Goal: Information Seeking & Learning: Learn about a topic

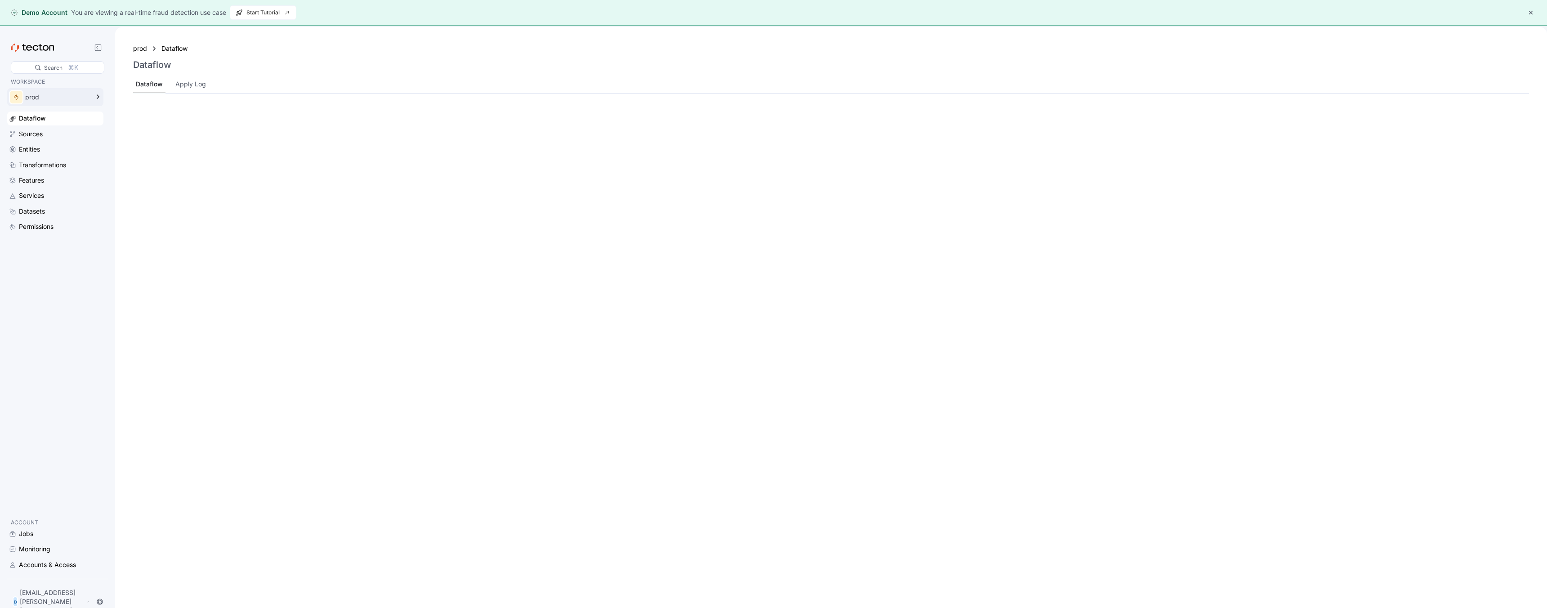
click at [55, 97] on div "prod" at bounding box center [57, 97] width 64 height 6
click at [165, 157] on div "cicd-demo" at bounding box center [171, 161] width 98 height 9
click at [192, 86] on div "Apply Log" at bounding box center [190, 84] width 31 height 10
click at [146, 86] on div "Dataflow" at bounding box center [149, 84] width 26 height 10
click at [195, 85] on div "Apply Log" at bounding box center [190, 84] width 31 height 10
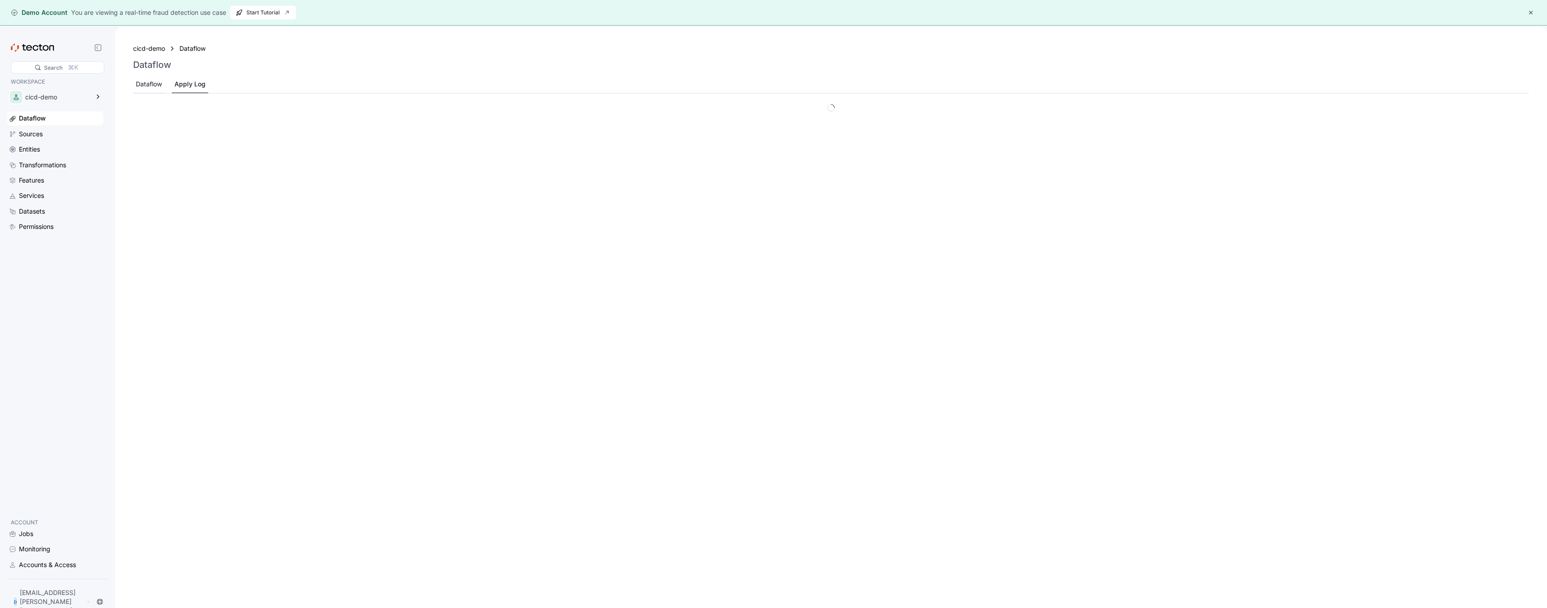
click at [146, 85] on div "Dataflow" at bounding box center [149, 84] width 26 height 10
click at [22, 137] on div "Sources" at bounding box center [31, 134] width 24 height 10
click at [75, 91] on div "cicd-demo" at bounding box center [49, 97] width 84 height 18
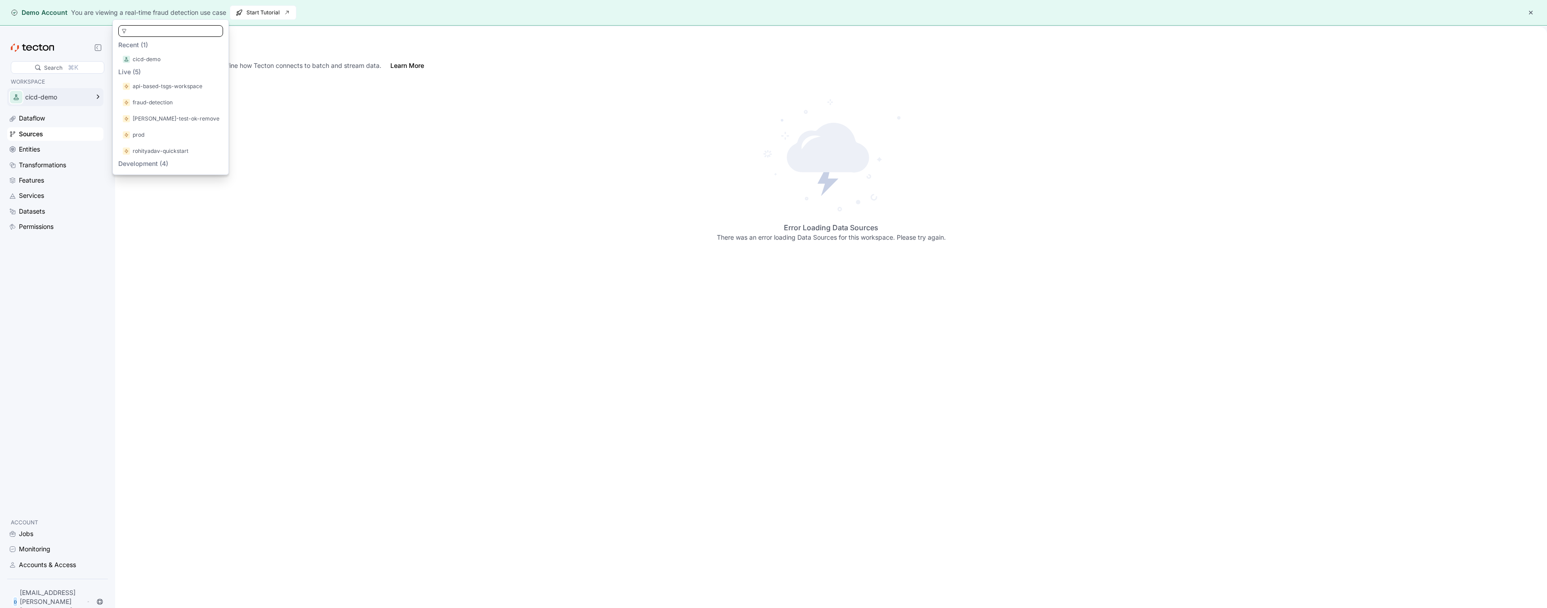
scroll to position [6, 0]
click at [157, 129] on div "prod" at bounding box center [171, 129] width 98 height 9
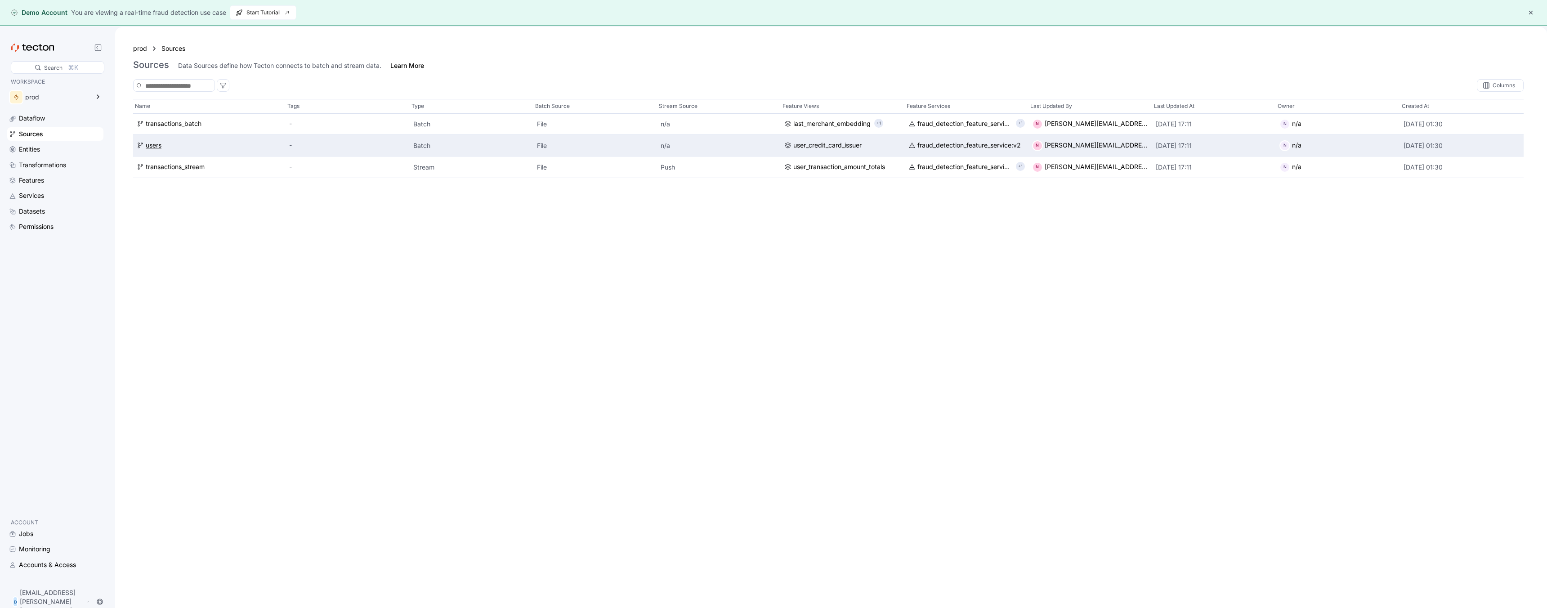
click at [149, 146] on div "users" at bounding box center [154, 146] width 16 height 10
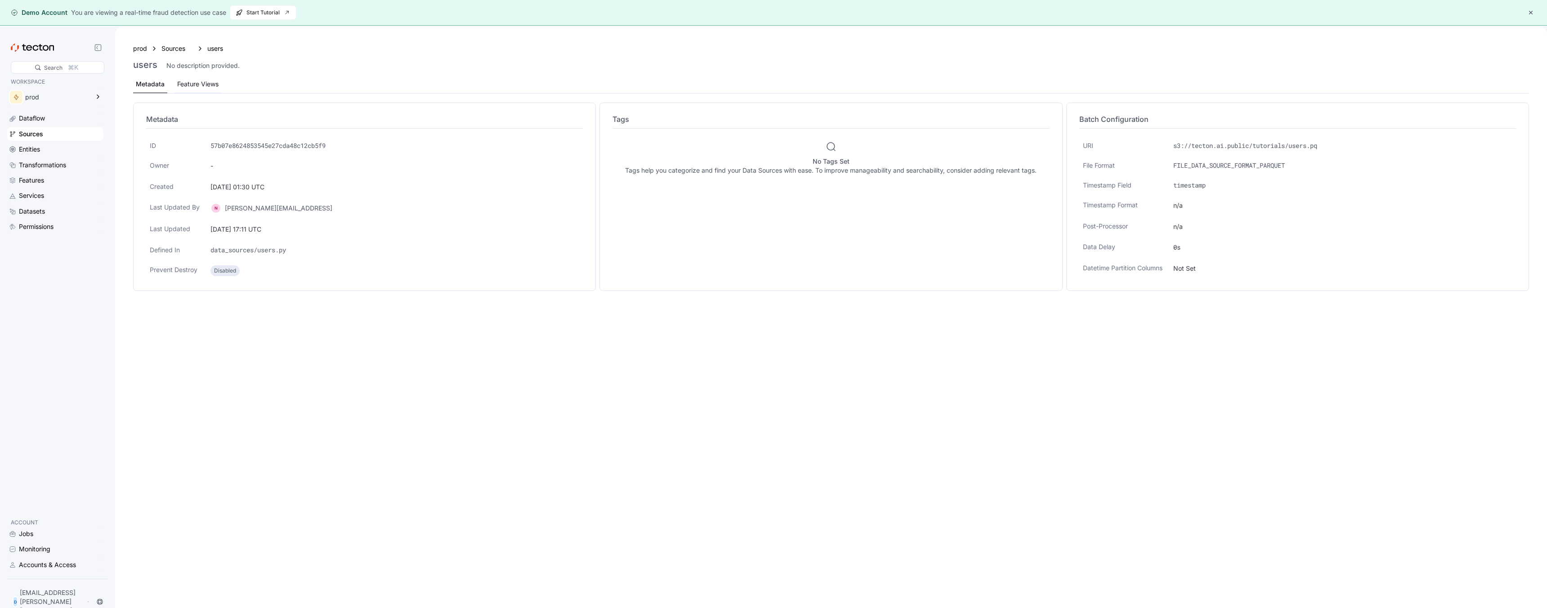
click at [194, 82] on div "Feature Views" at bounding box center [197, 84] width 41 height 10
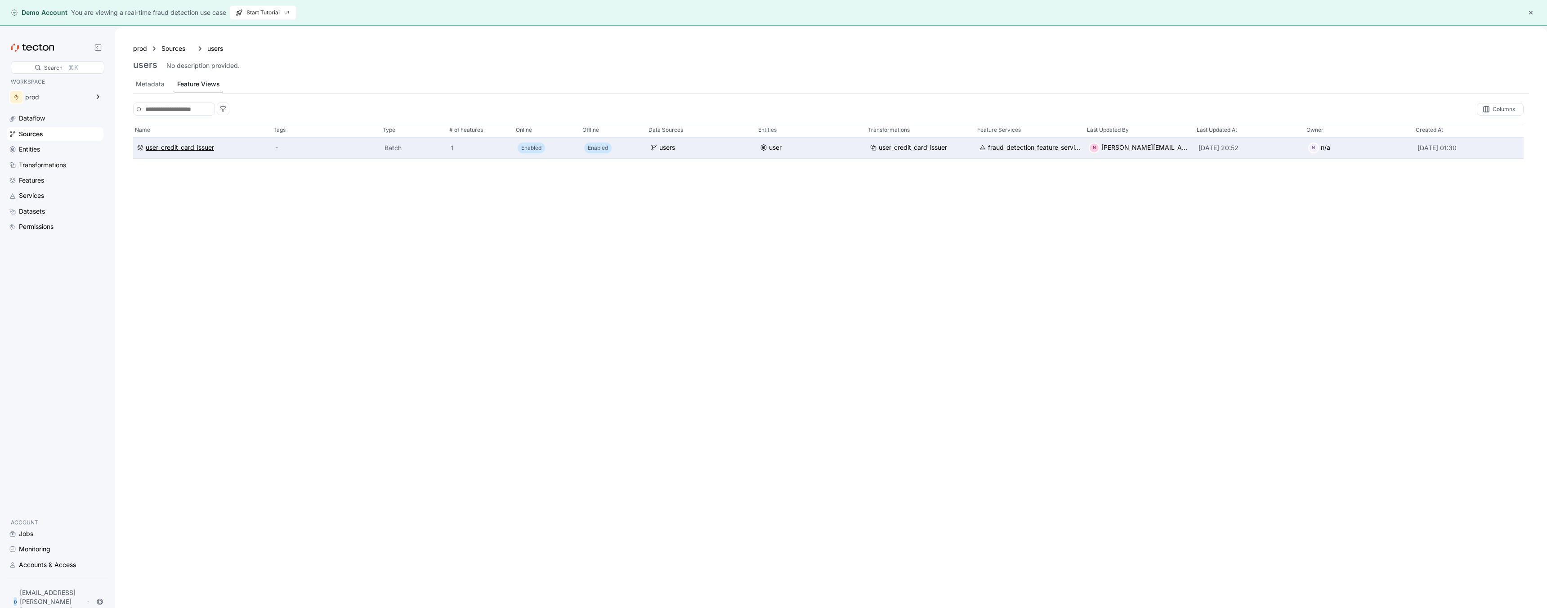
click at [202, 150] on div "user_credit_card_issuer" at bounding box center [180, 148] width 68 height 10
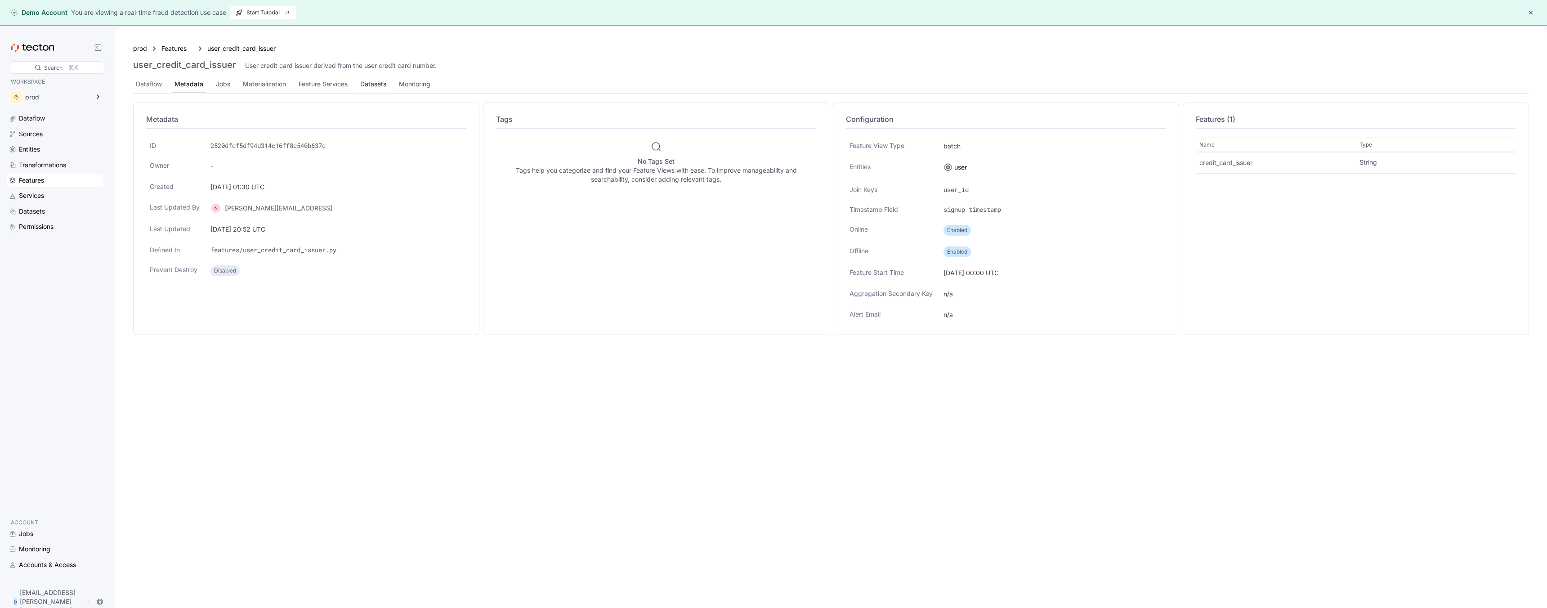
click at [365, 87] on div "Datasets" at bounding box center [373, 84] width 26 height 10
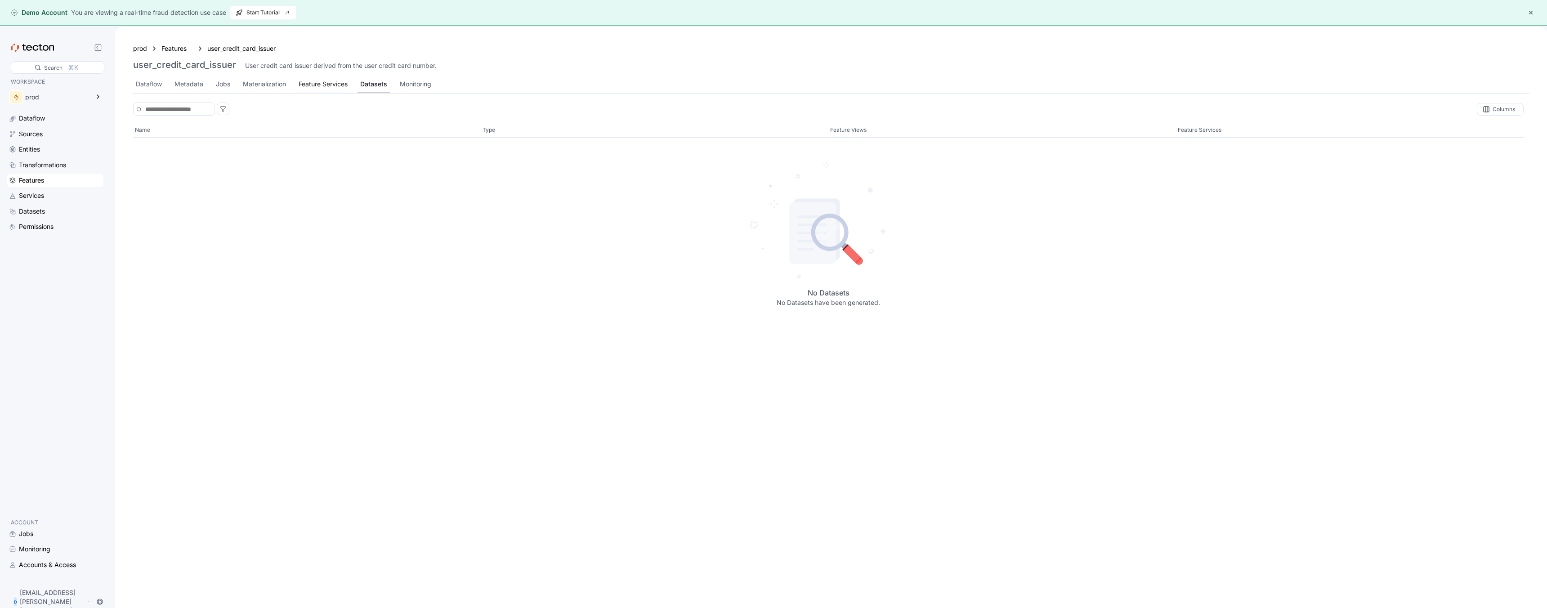
click at [332, 80] on div "Feature Services" at bounding box center [323, 84] width 49 height 10
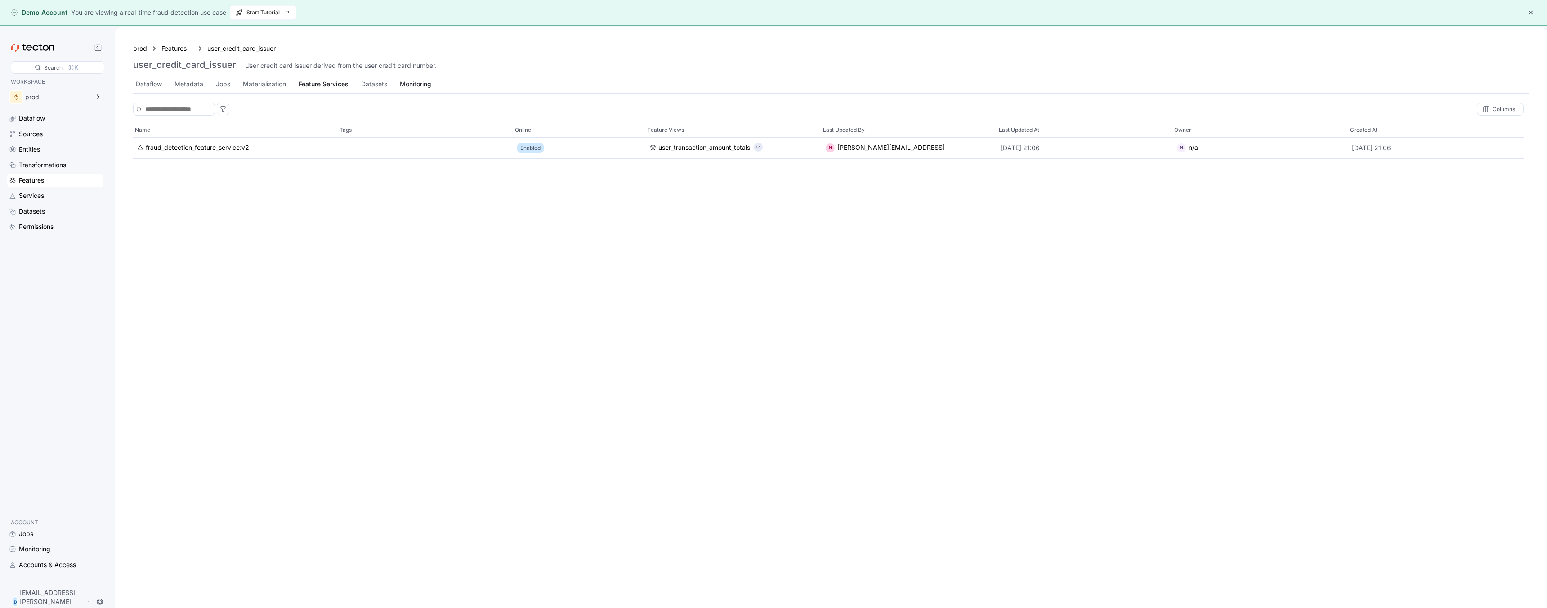
click at [416, 77] on div "Monitoring" at bounding box center [415, 85] width 37 height 18
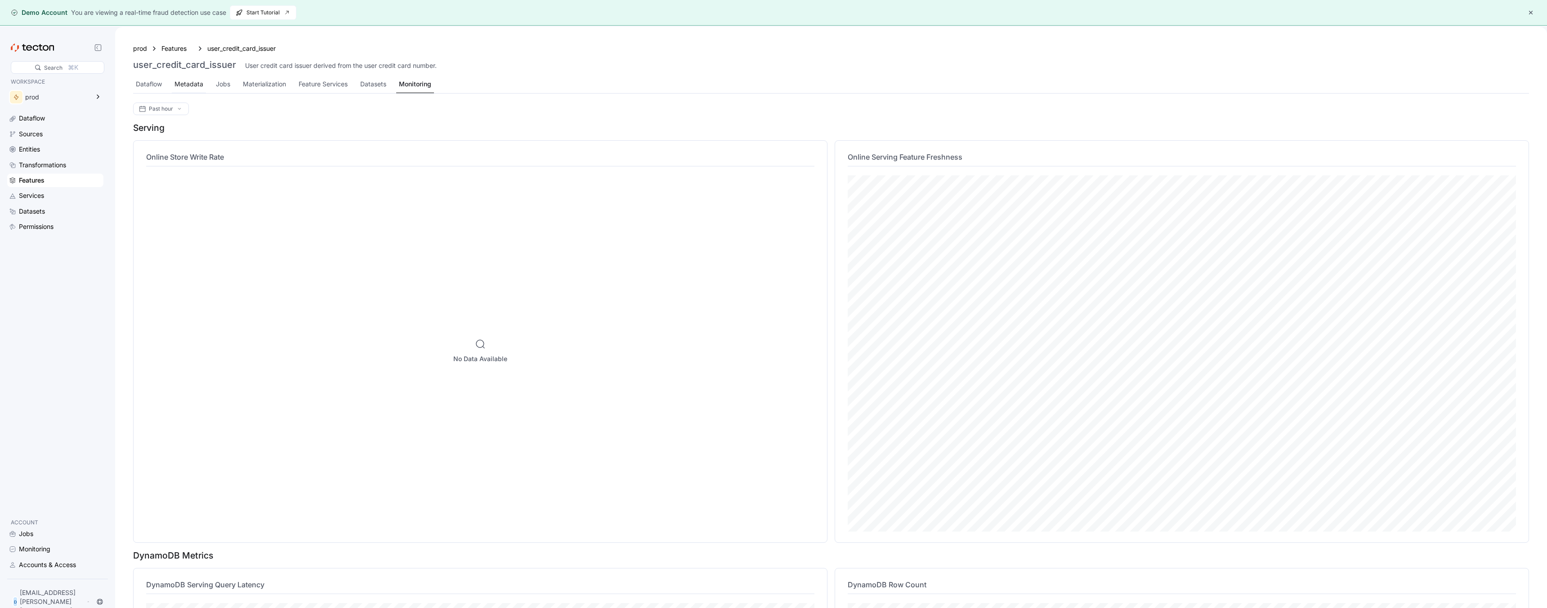
click at [184, 88] on div "Metadata" at bounding box center [188, 84] width 29 height 10
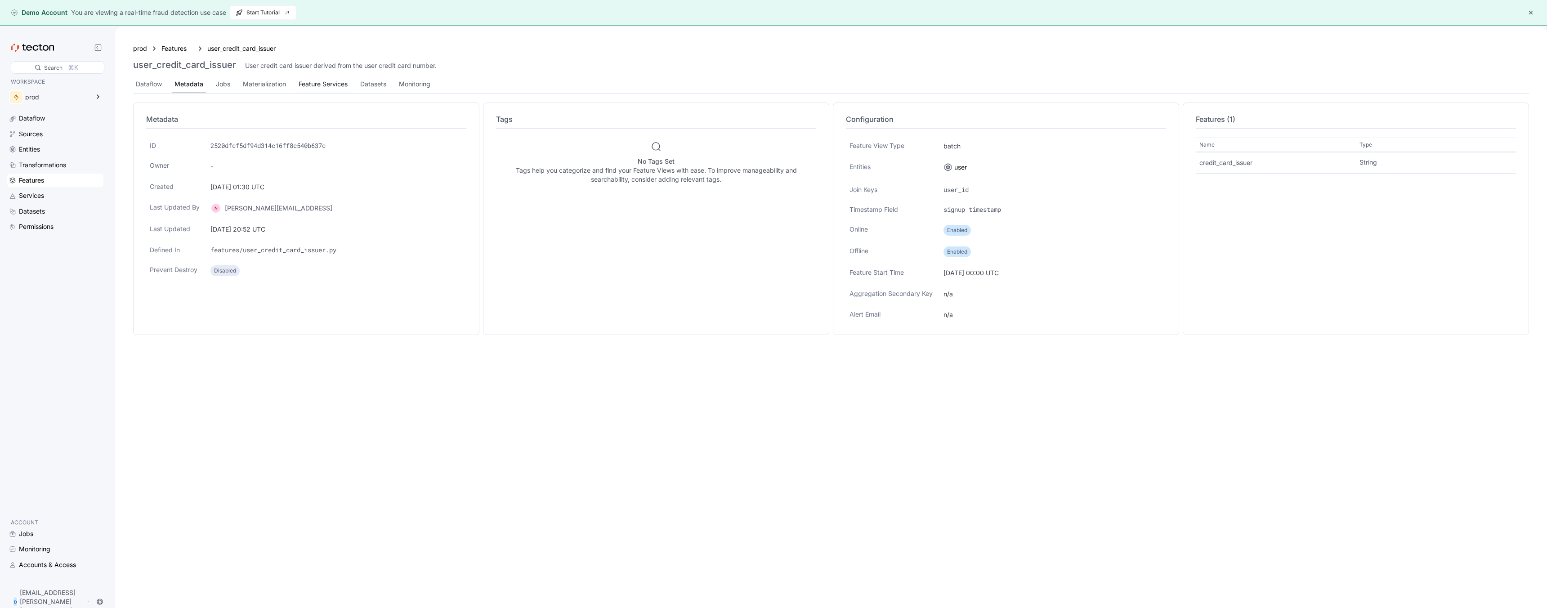
click at [325, 82] on div "Feature Services" at bounding box center [323, 84] width 49 height 10
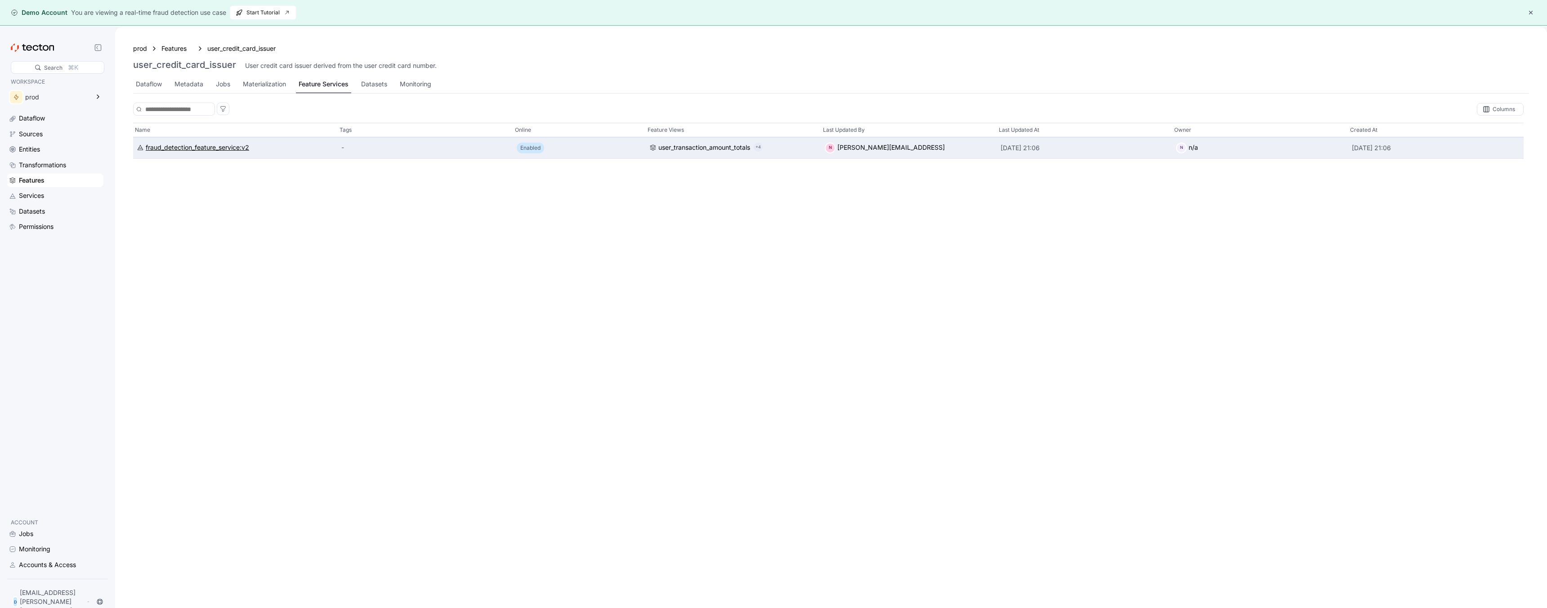
click at [211, 148] on div "fraud_detection_feature_service:v2" at bounding box center [197, 148] width 103 height 10
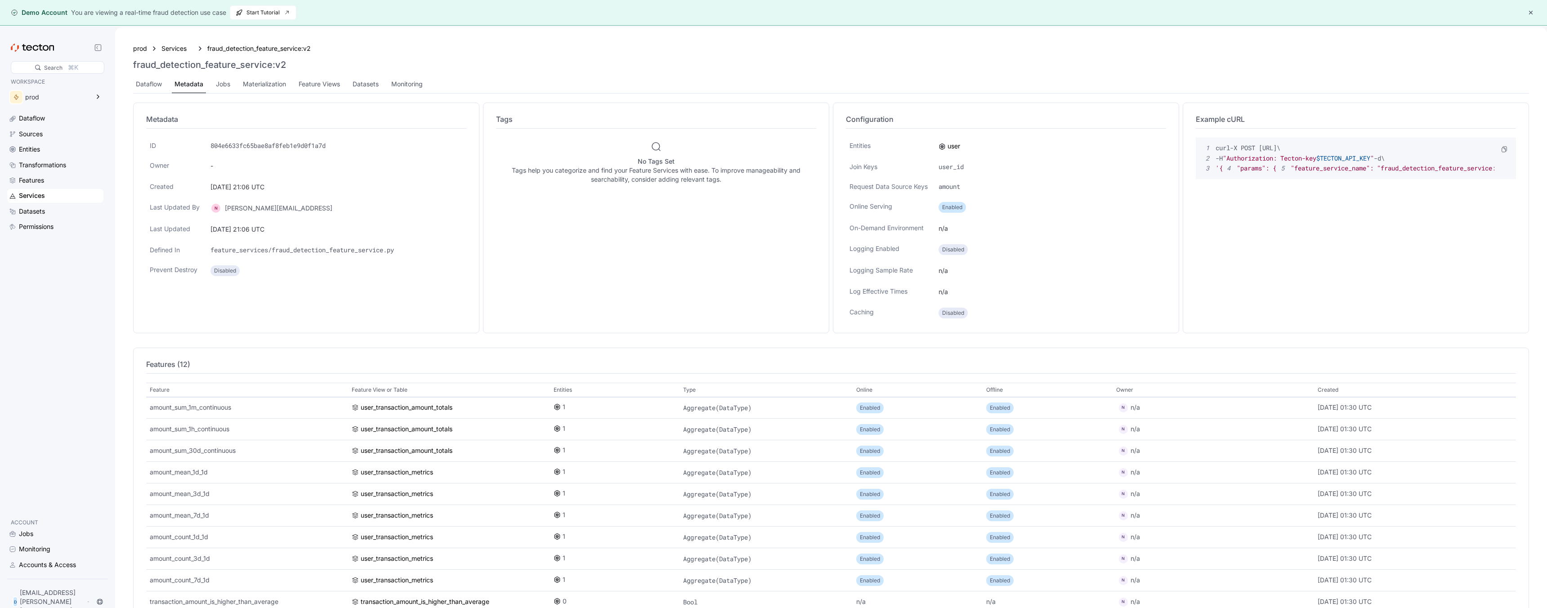
scroll to position [49, 0]
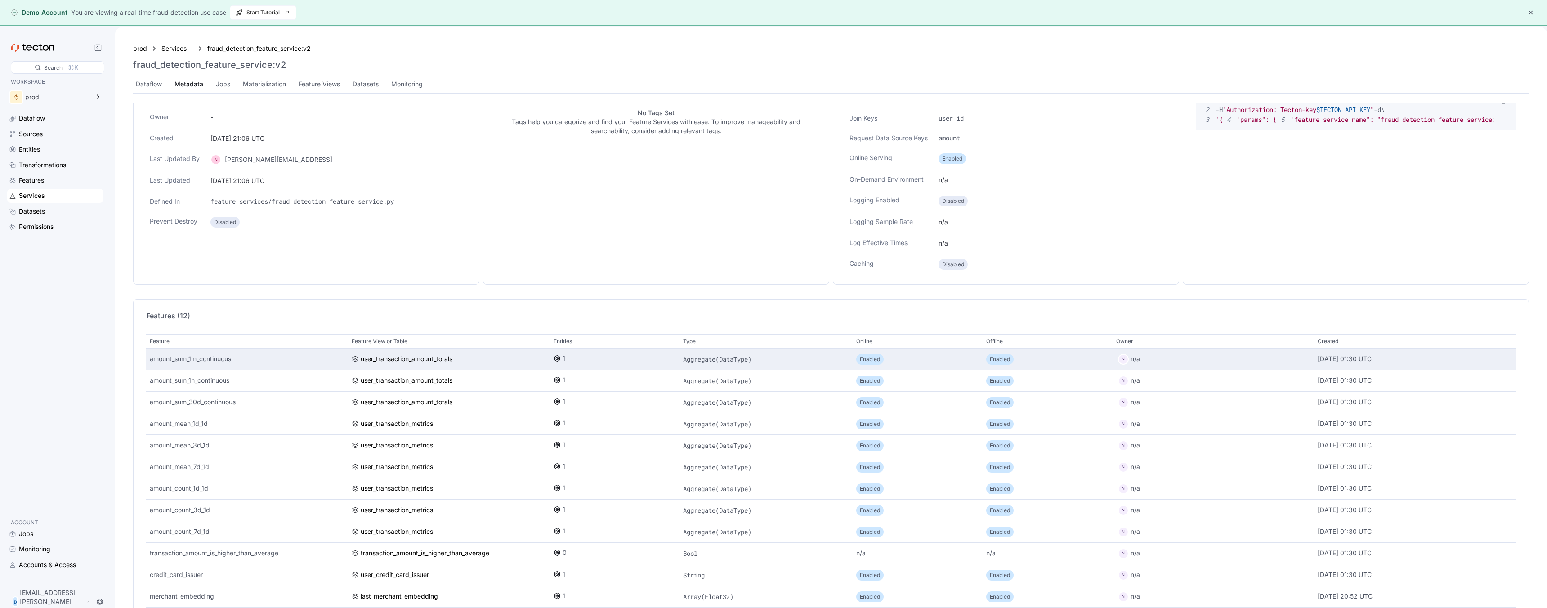
click at [421, 358] on div "user_transaction_amount_totals" at bounding box center [407, 359] width 92 height 10
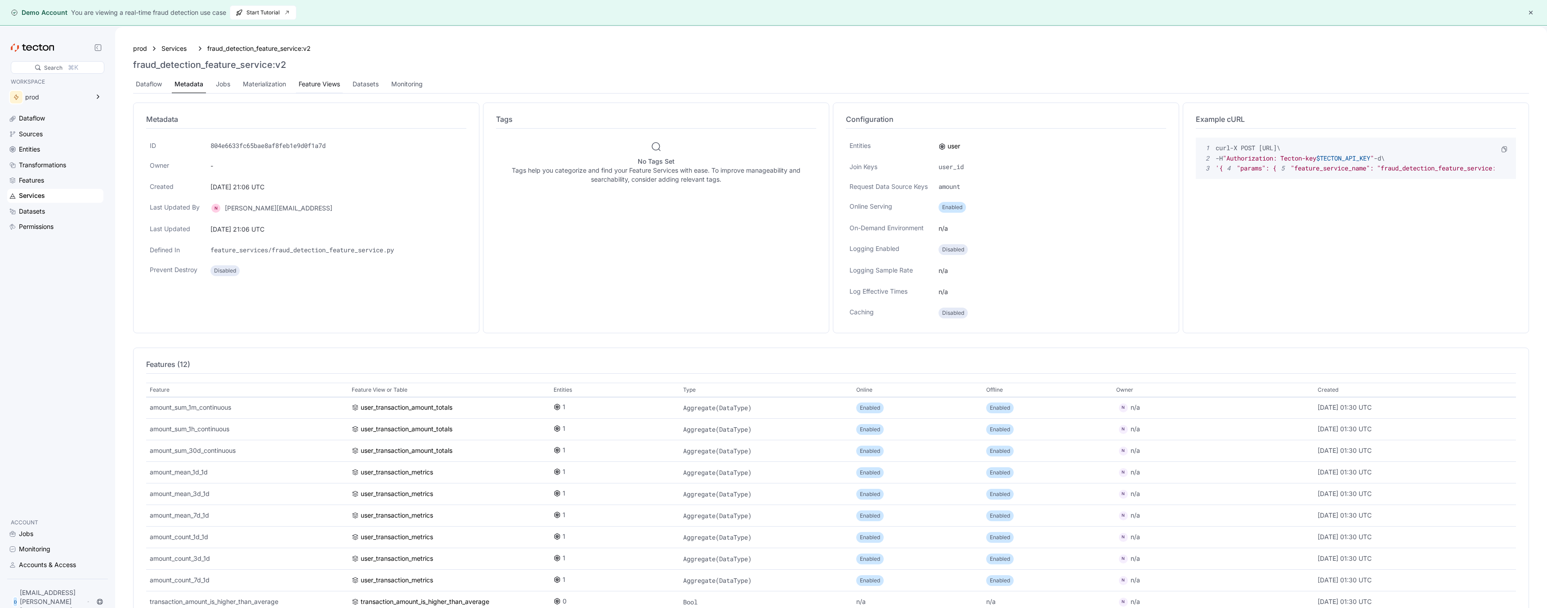
click at [322, 85] on div "Feature Views" at bounding box center [319, 84] width 41 height 10
